Goal: Task Accomplishment & Management: Complete application form

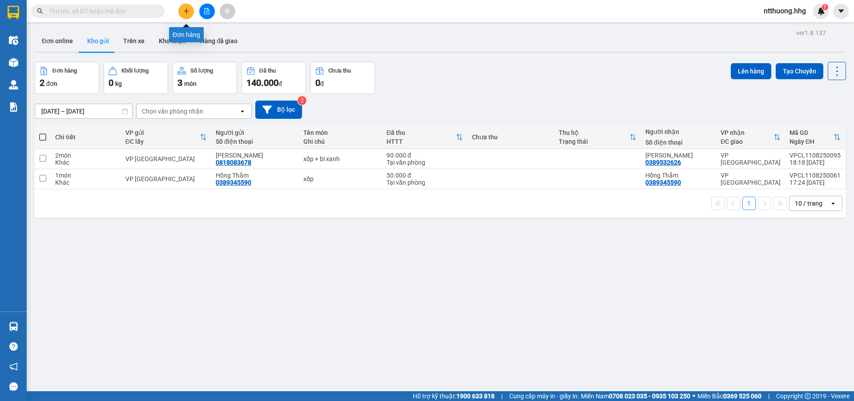
click at [187, 11] on icon "plus" at bounding box center [186, 11] width 6 height 6
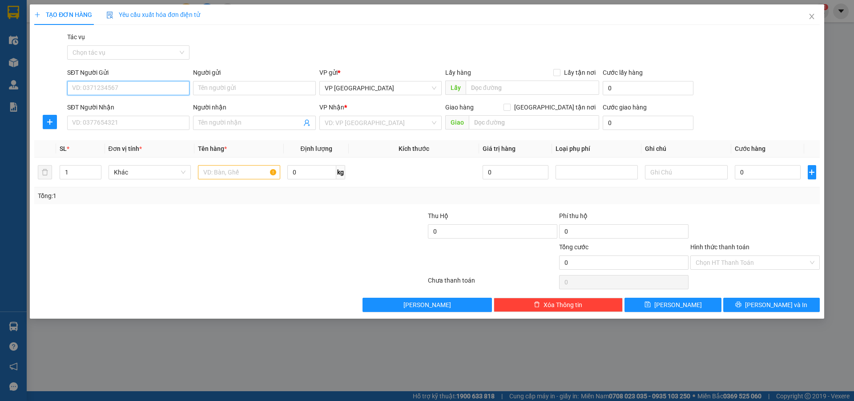
click at [136, 92] on input "SĐT Người Gửi" at bounding box center [128, 88] width 122 height 14
click at [127, 124] on input "SĐT Người Nhận" at bounding box center [128, 123] width 122 height 14
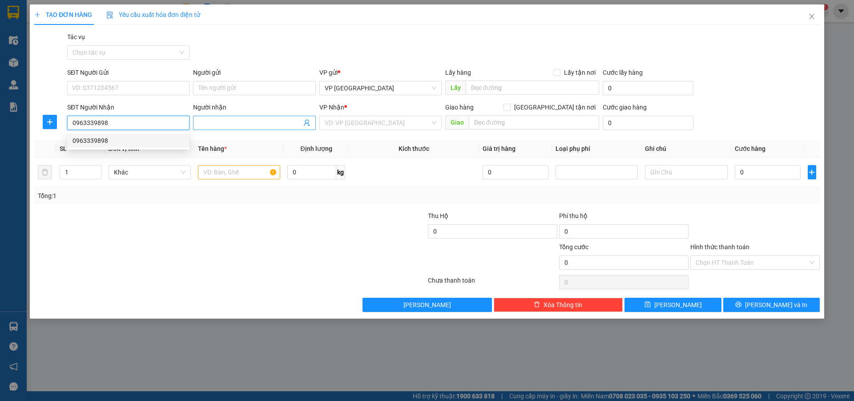
type input "0963339898"
click at [225, 123] on input "Người nhận" at bounding box center [249, 123] width 103 height 10
type input "[PERSON_NAME]"
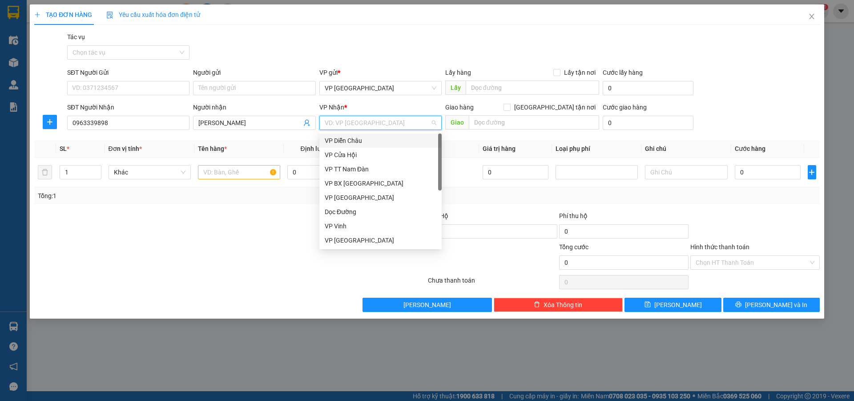
click at [382, 123] on input "search" at bounding box center [377, 122] width 105 height 13
click at [362, 242] on div "VP [GEOGRAPHIC_DATA]" at bounding box center [381, 240] width 112 height 10
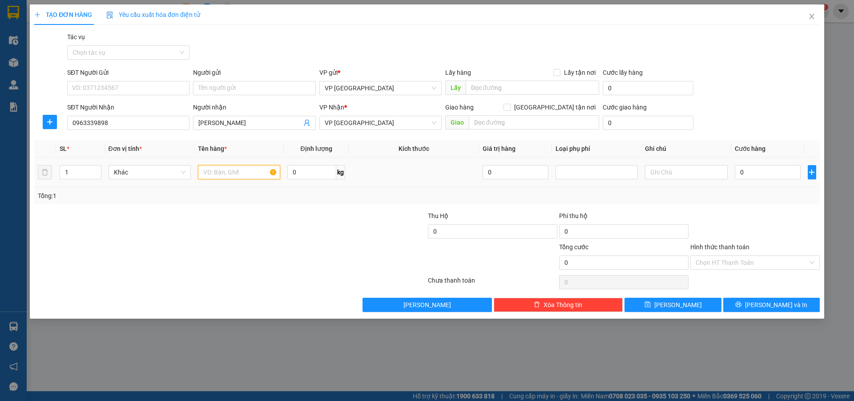
click at [234, 174] on input "text" at bounding box center [239, 172] width 82 height 14
type input "xốp"
click at [763, 169] on input "0" at bounding box center [768, 172] width 66 height 14
type input "5"
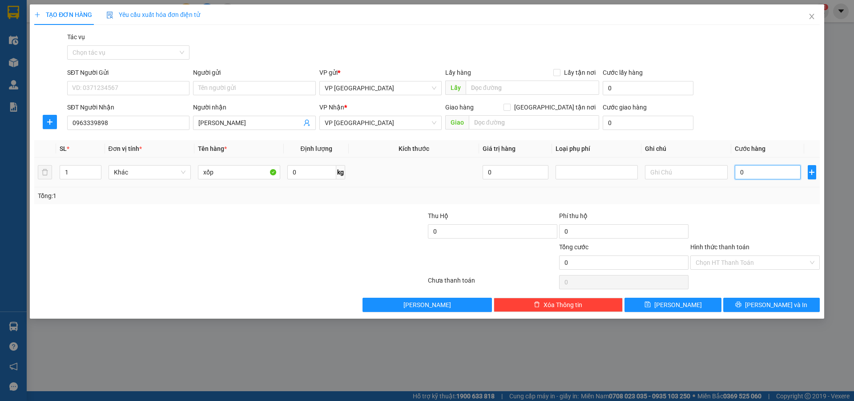
type input "5"
type input "50"
type input "500"
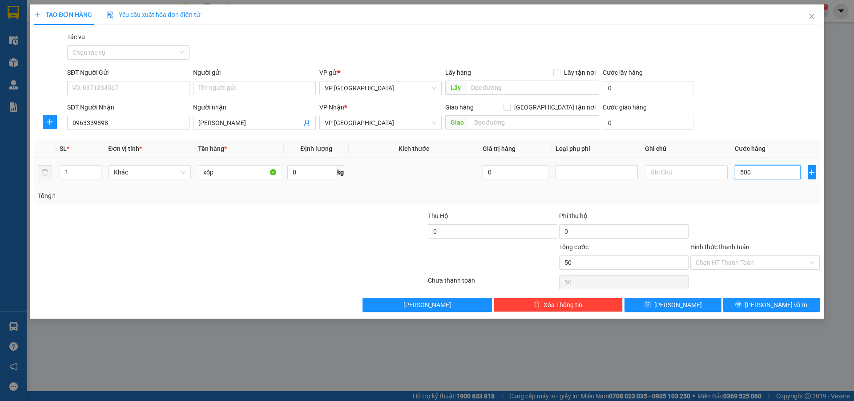
type input "500"
type input "5.000"
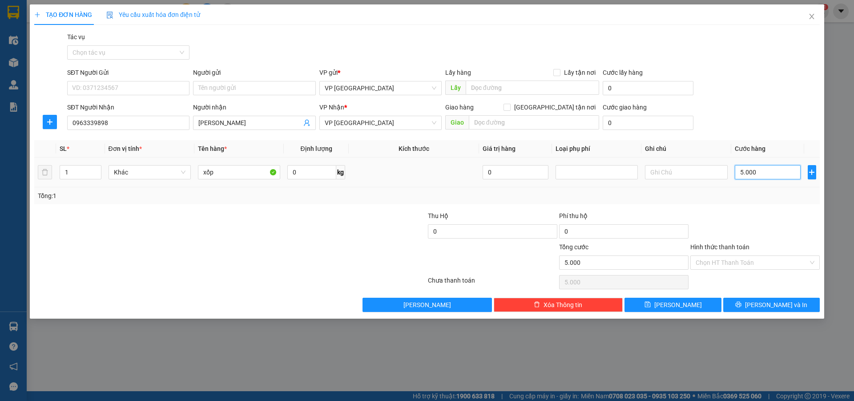
type input "50.000"
click at [787, 312] on div "TẠO ĐƠN HÀNG Yêu cầu xuất hóa đơn điện tử Transit Pickup Surcharge Ids Transit …" at bounding box center [427, 161] width 794 height 314
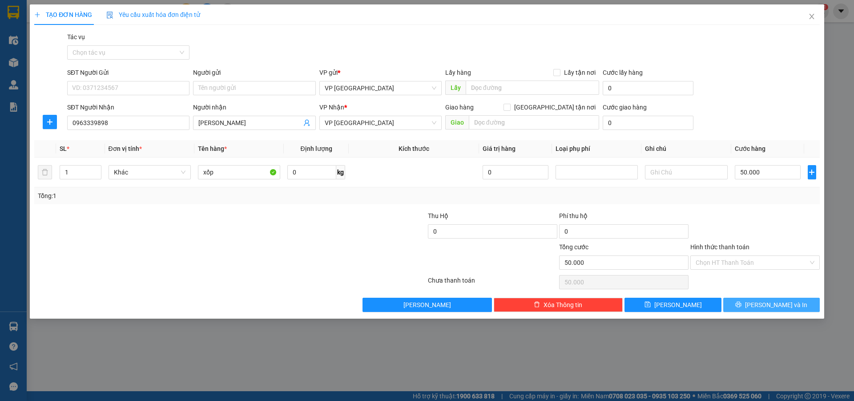
click at [790, 306] on button "[PERSON_NAME] và In" at bounding box center [771, 305] width 97 height 14
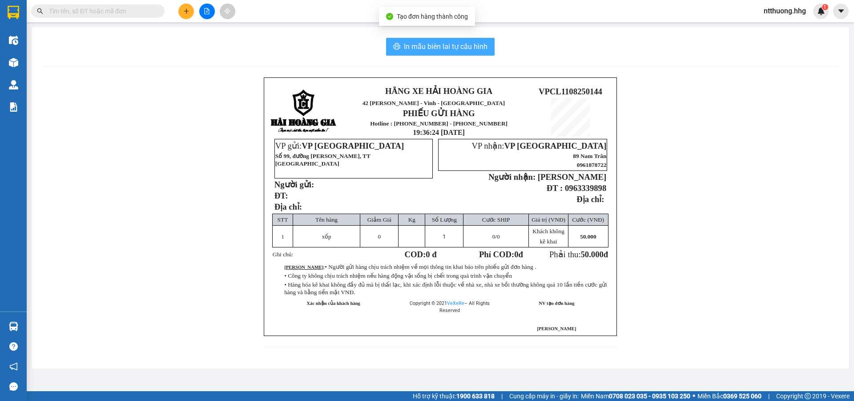
click at [474, 48] on span "In mẫu biên lai tự cấu hình" at bounding box center [446, 46] width 84 height 11
